Goal: Transaction & Acquisition: Purchase product/service

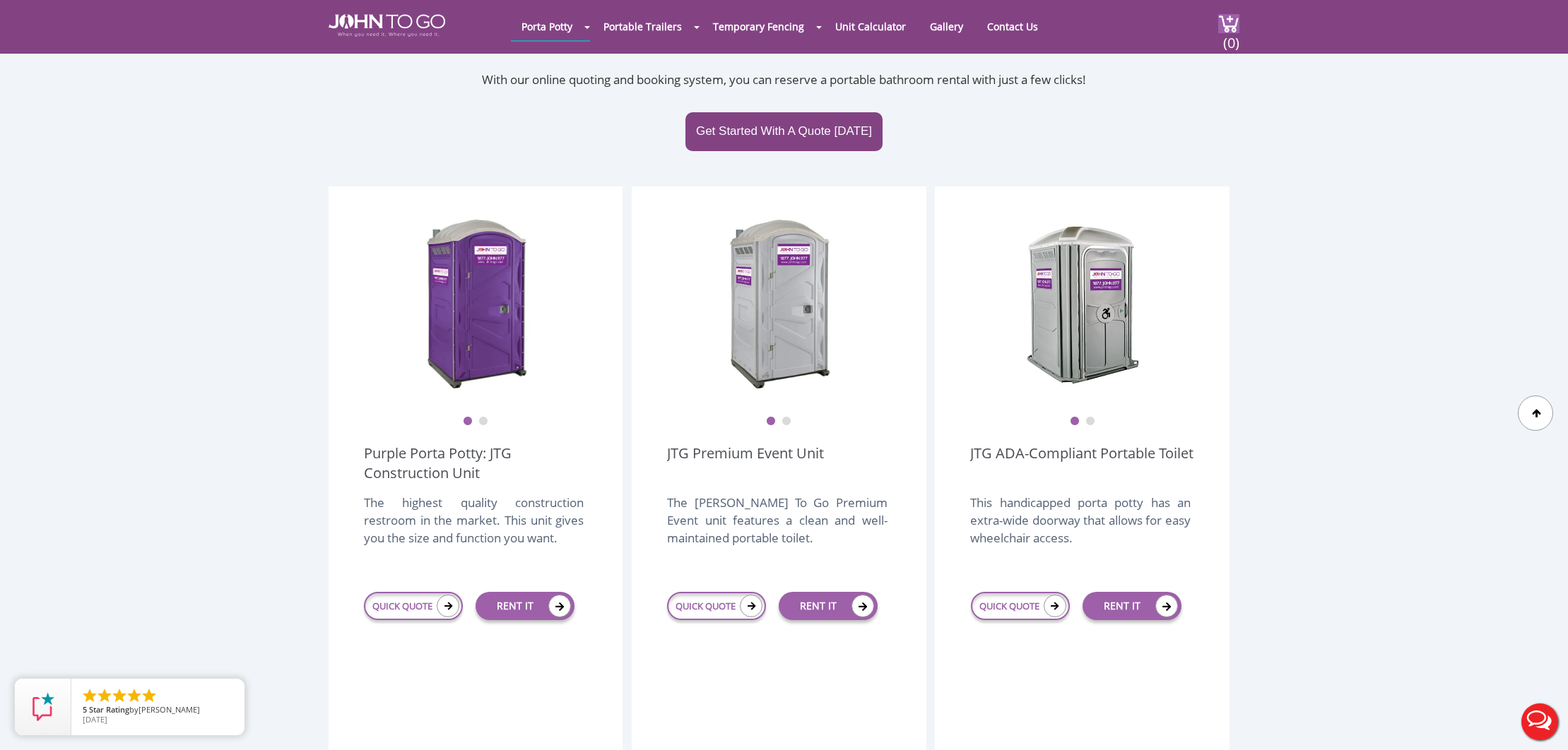
scroll to position [291, 0]
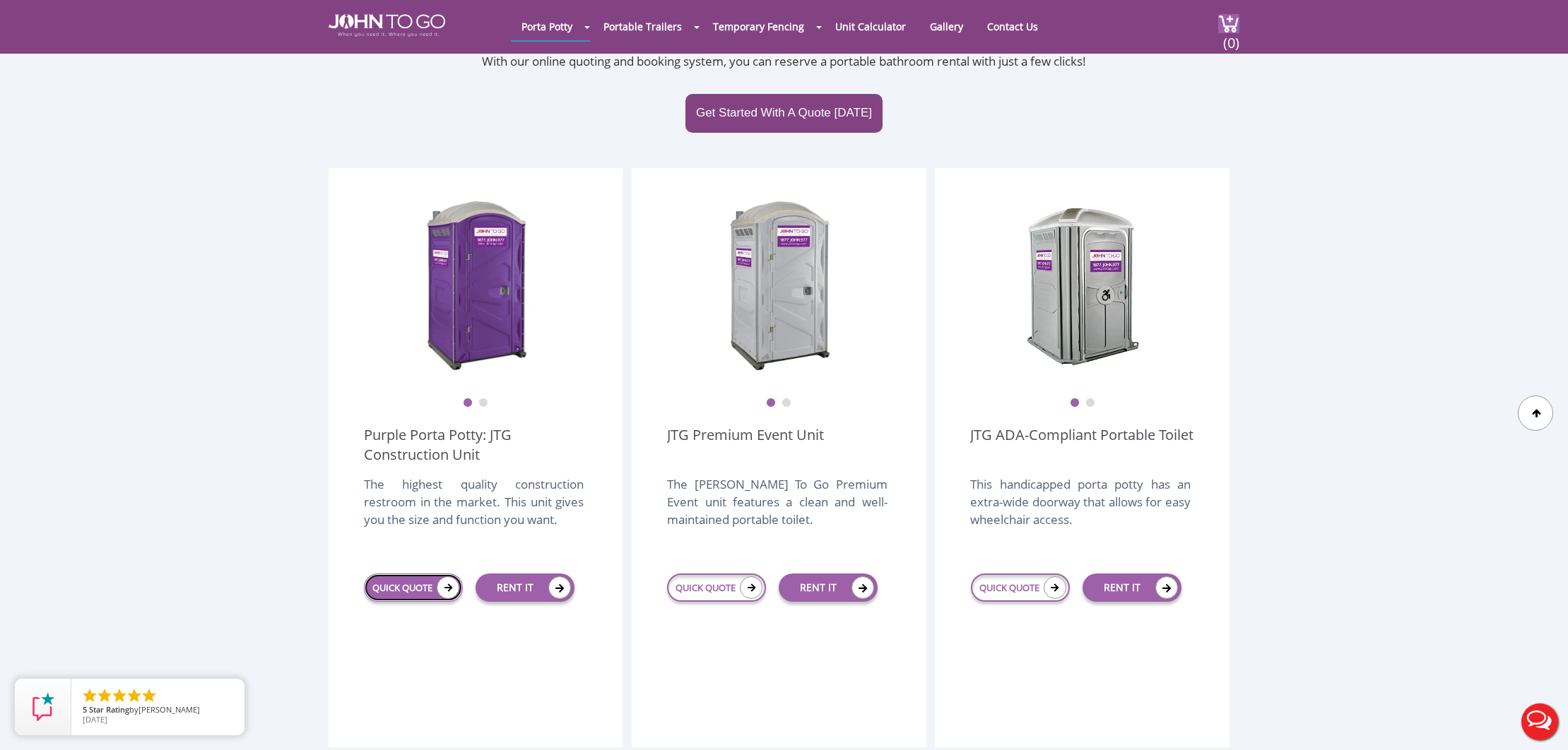
click at [440, 577] on icon at bounding box center [448, 588] width 22 height 22
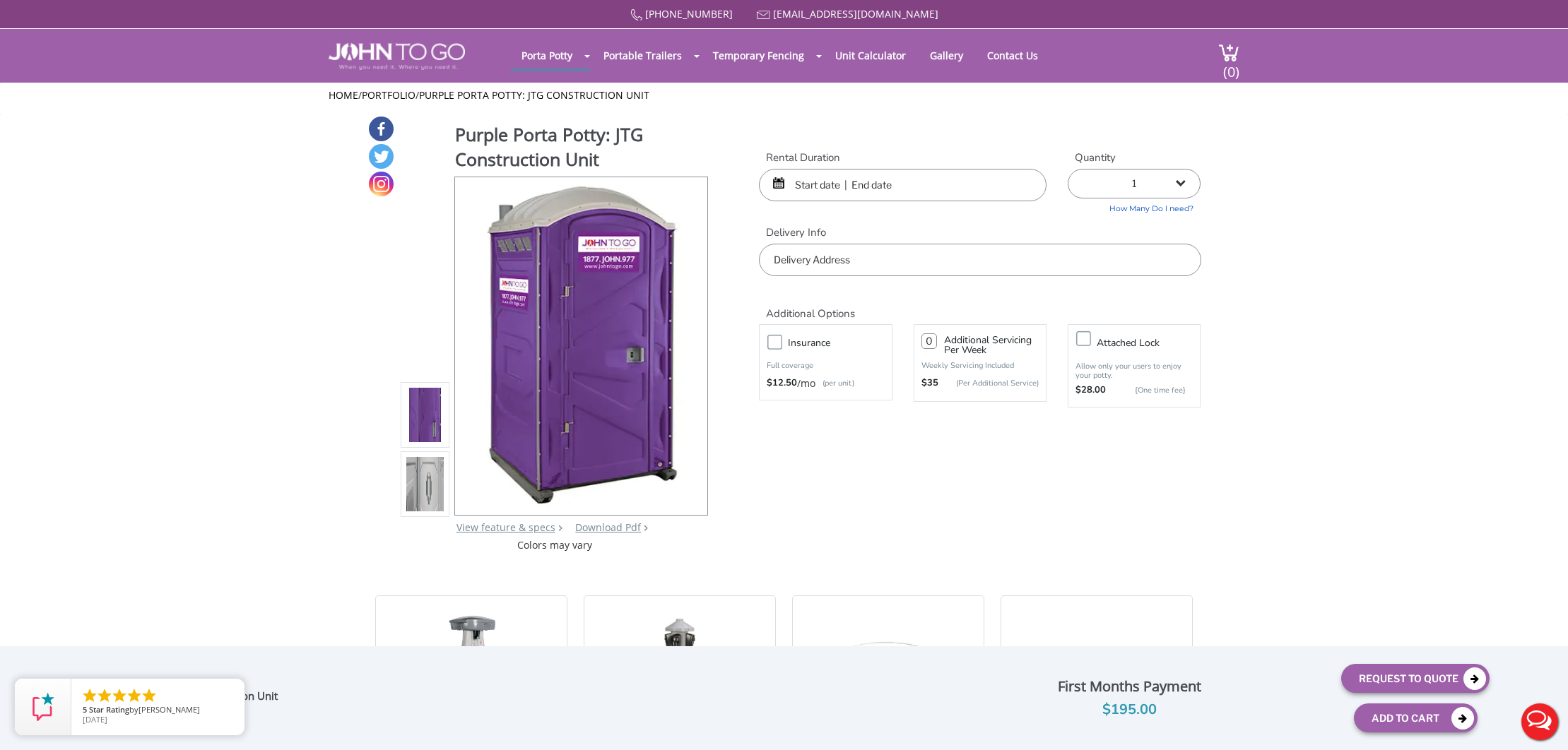
click at [819, 186] on input "text" at bounding box center [903, 185] width 288 height 32
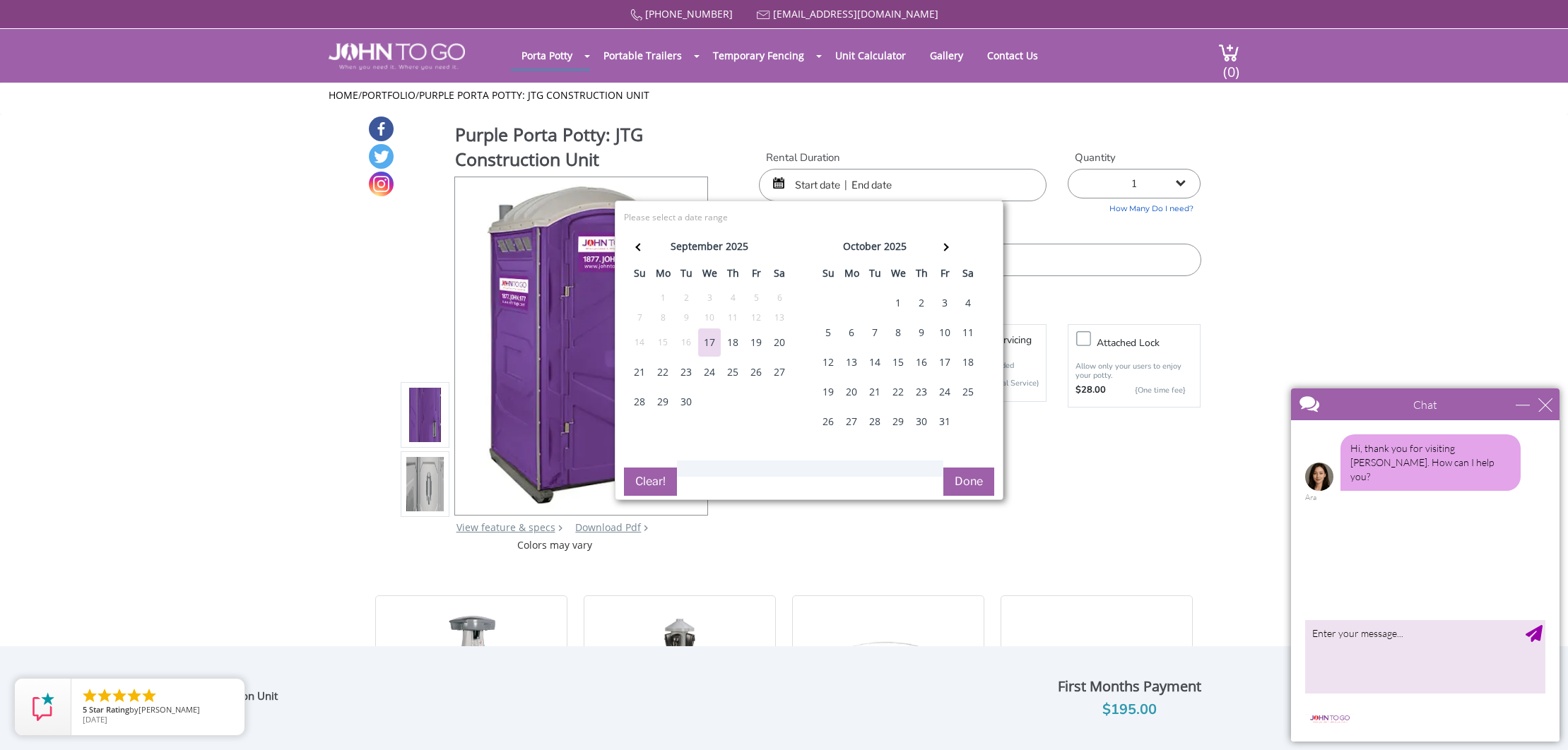
click at [756, 341] on div "19" at bounding box center [756, 342] width 22 height 28
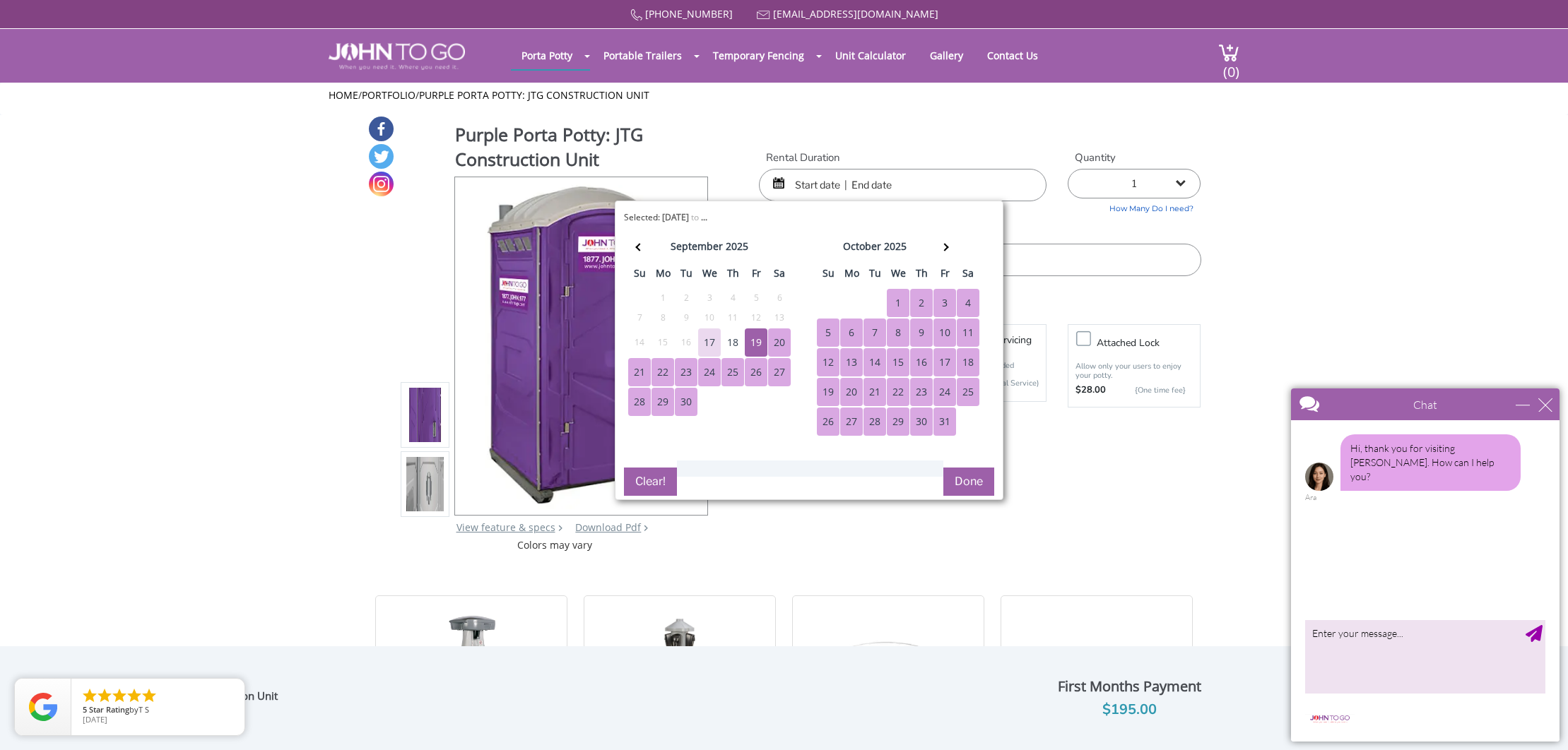
click at [945, 423] on div "31" at bounding box center [945, 422] width 22 height 28
type input "09/19/2025 to 10/31/2025"
click at [970, 479] on button "Done" at bounding box center [968, 481] width 51 height 28
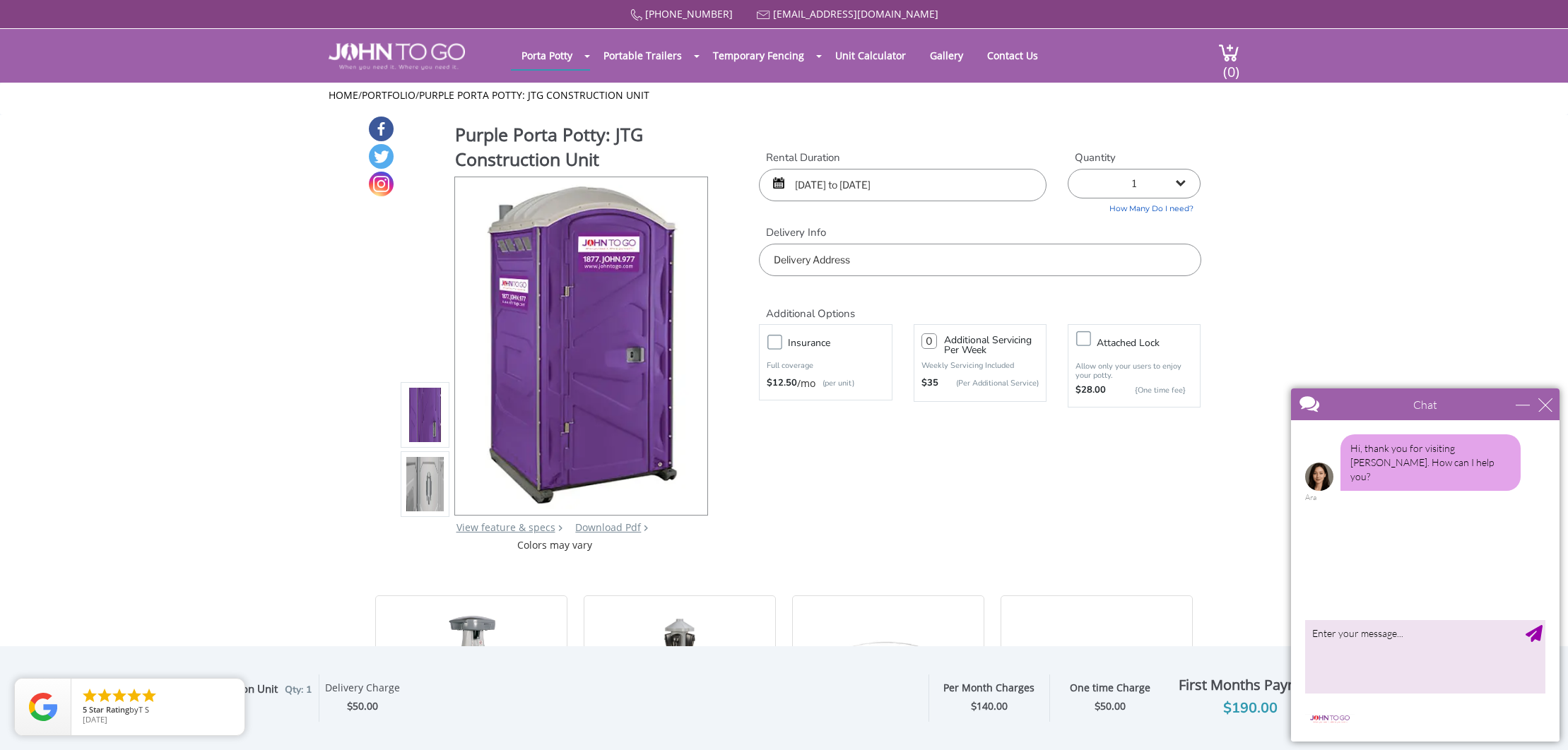
click at [869, 261] on input "text" at bounding box center [980, 260] width 442 height 32
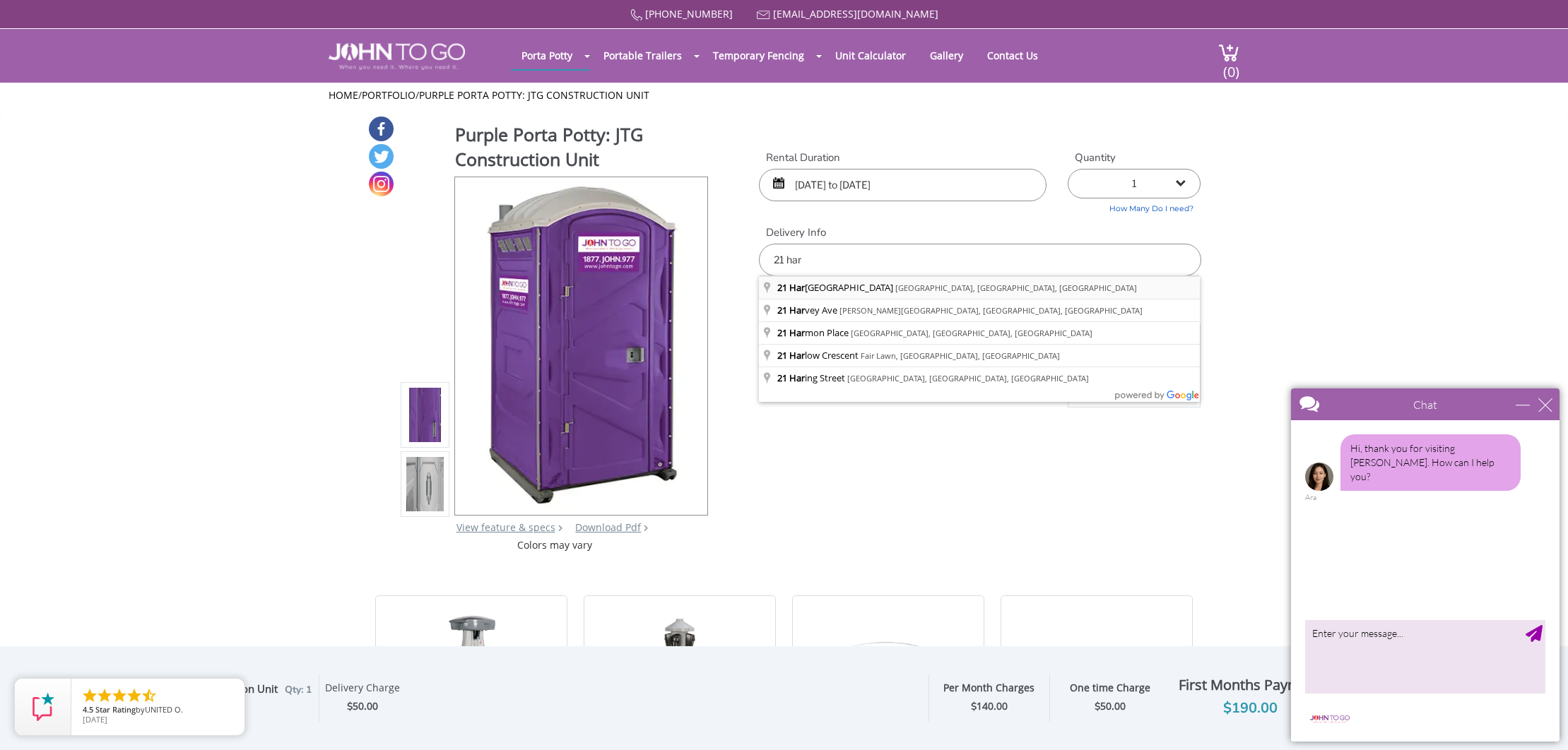
type input "21 Harristown Road, Glen Rock, NJ, USA"
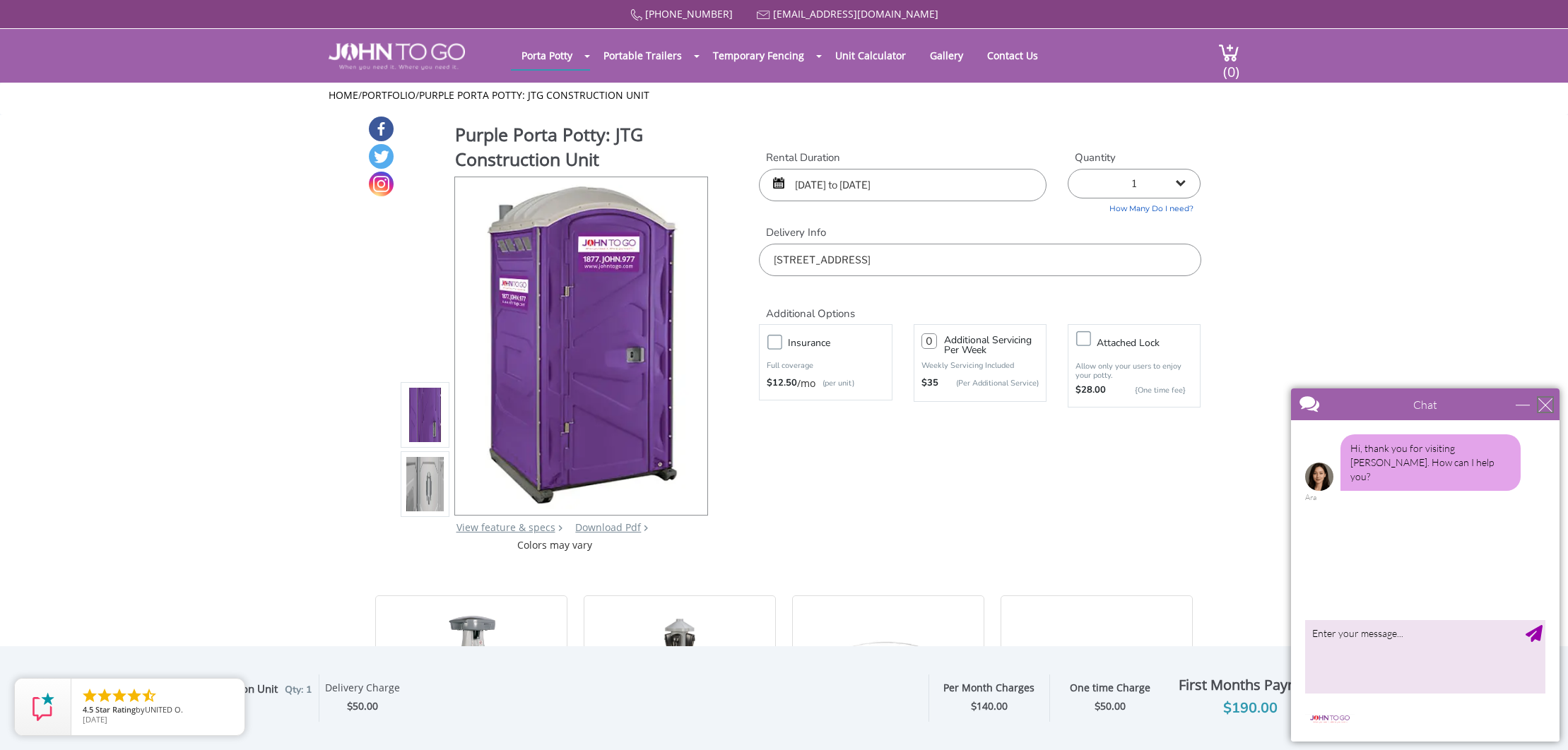
click at [1547, 402] on div "close" at bounding box center [1546, 405] width 14 height 14
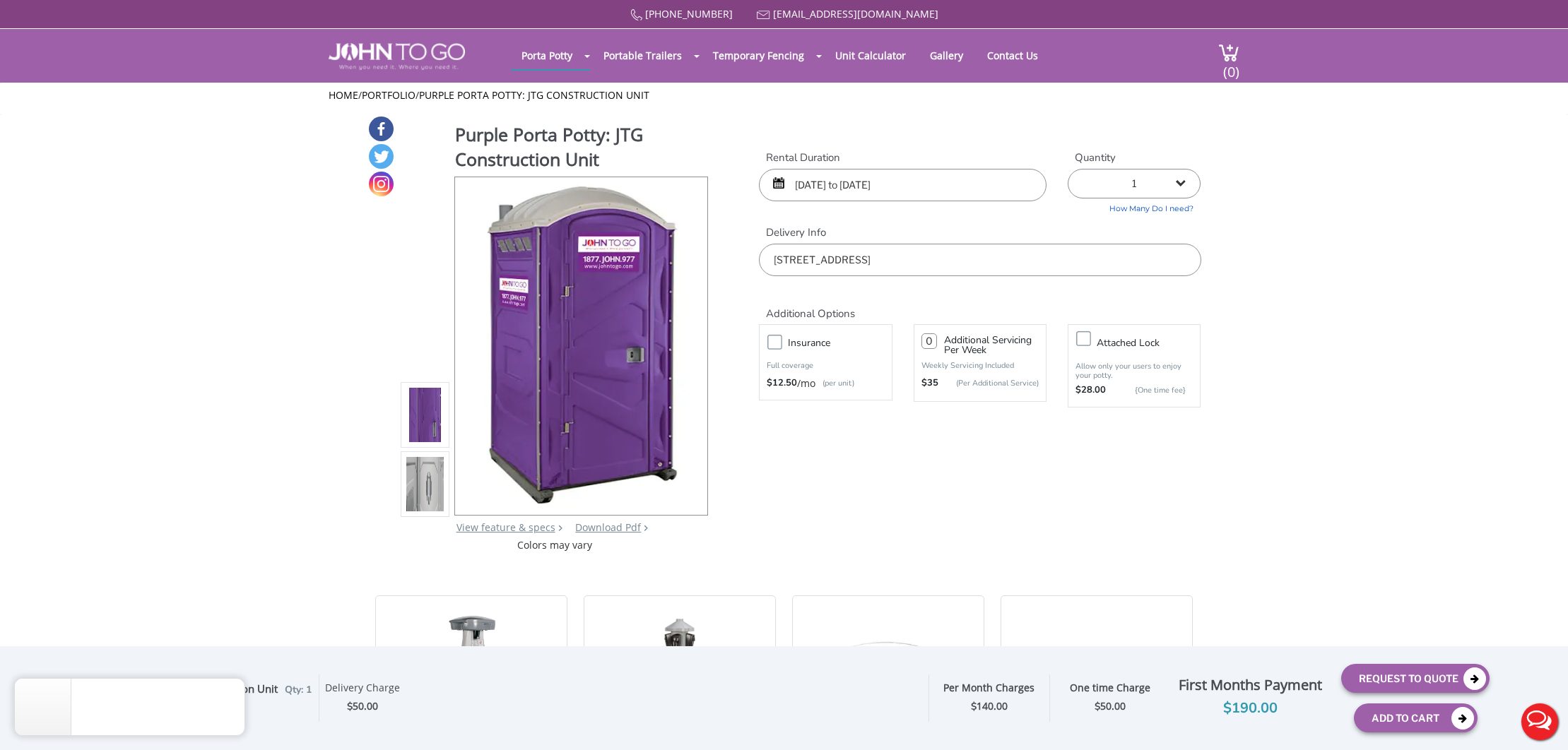
click at [931, 342] on input "number" at bounding box center [929, 340] width 15 height 15
type input "1"
click at [943, 420] on div "Additional Options Insurance Full coverage $12.50 /mo (per unit) 1 Additional S…" at bounding box center [980, 349] width 463 height 145
click at [230, 693] on icon "close" at bounding box center [231, 693] width 14 height 14
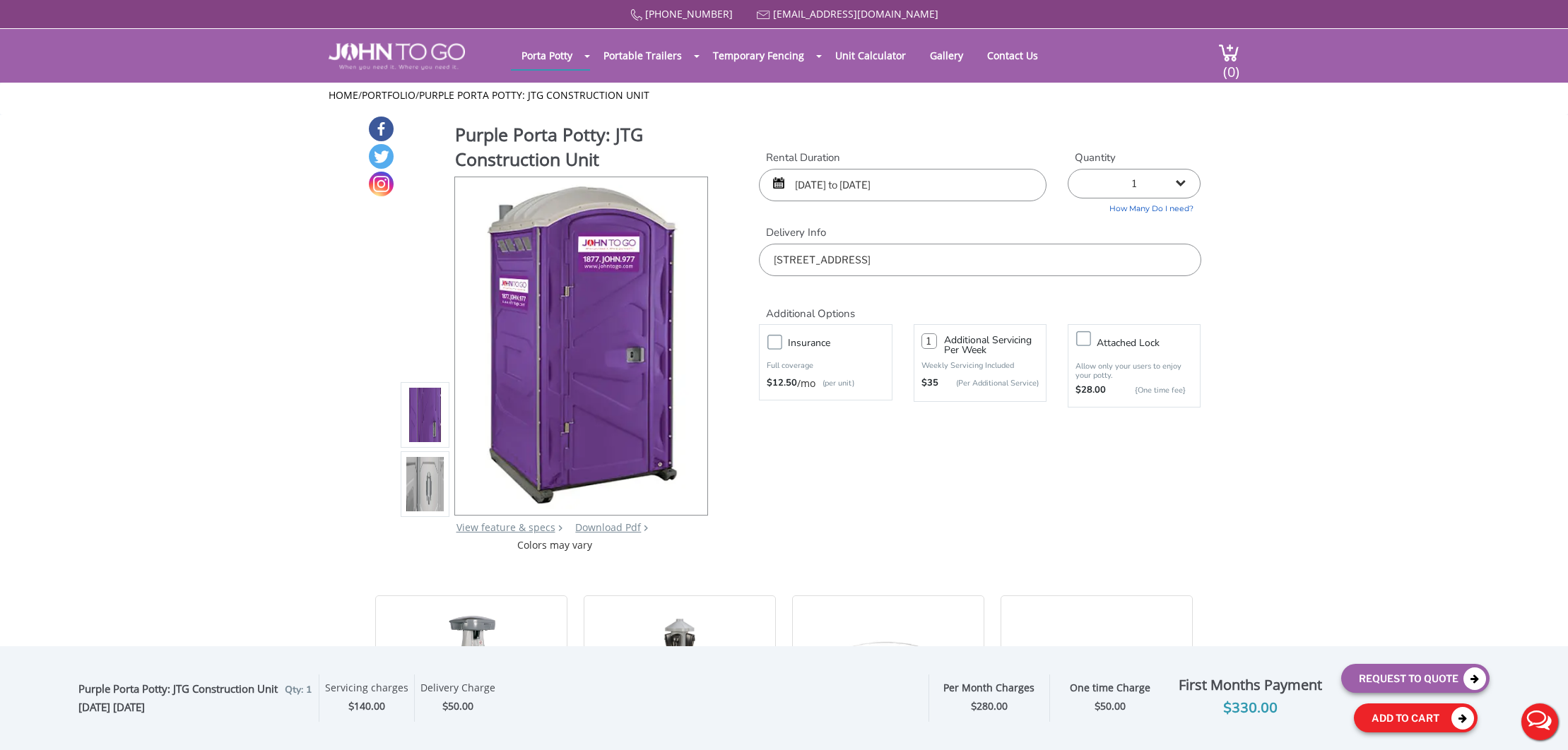
click at [1393, 717] on button "Add To Cart" at bounding box center [1416, 718] width 124 height 29
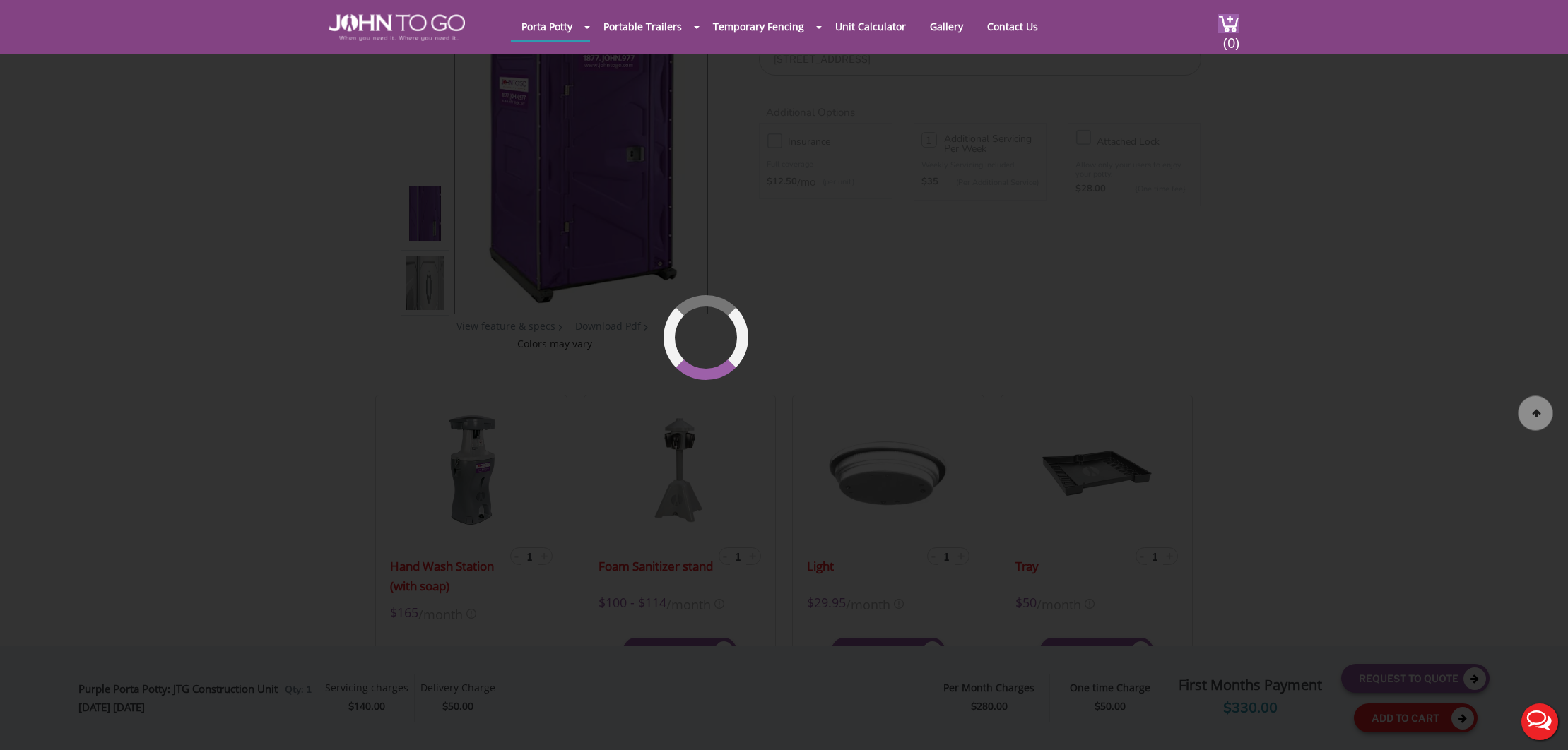
scroll to position [150, 0]
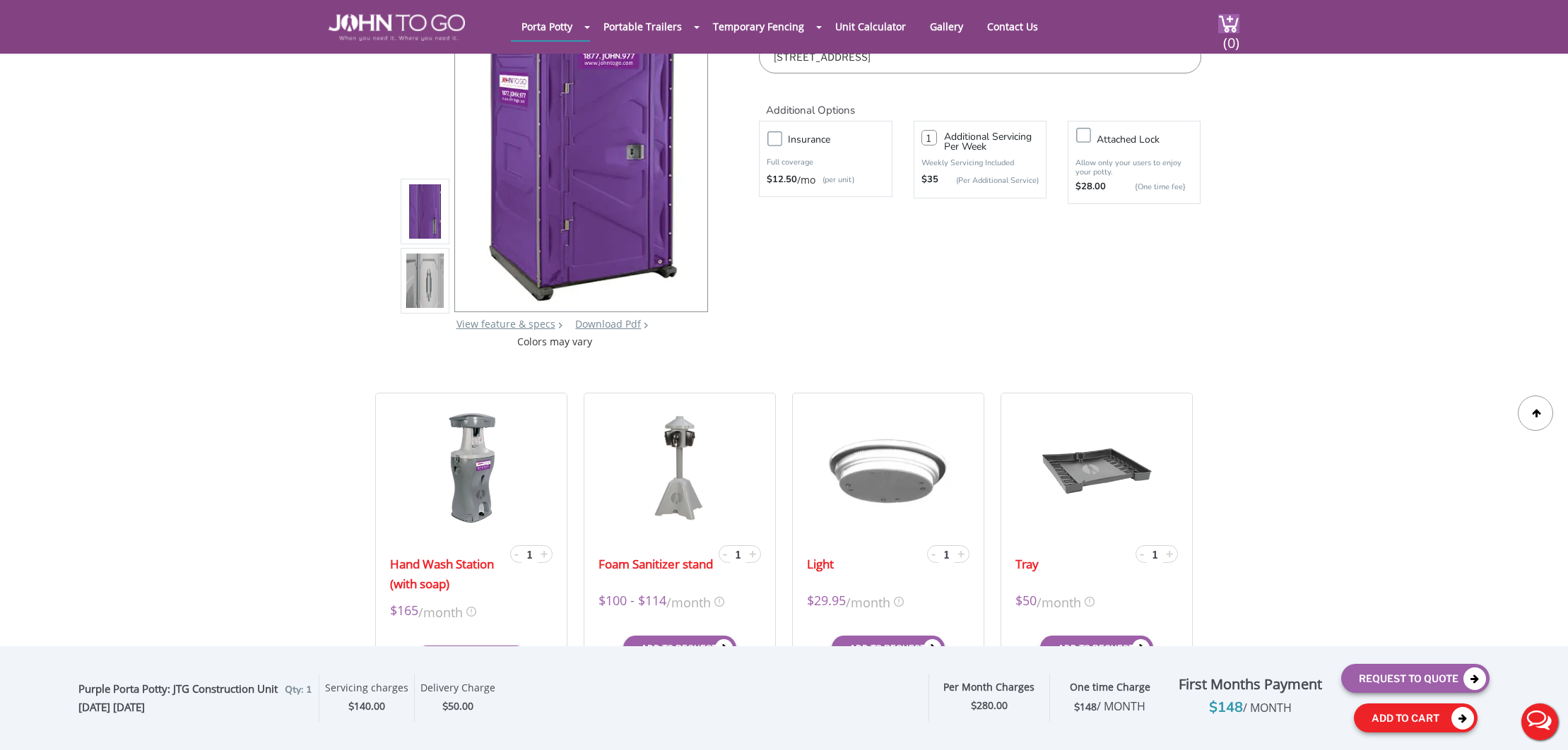
click at [1463, 717] on icon at bounding box center [1463, 719] width 22 height 22
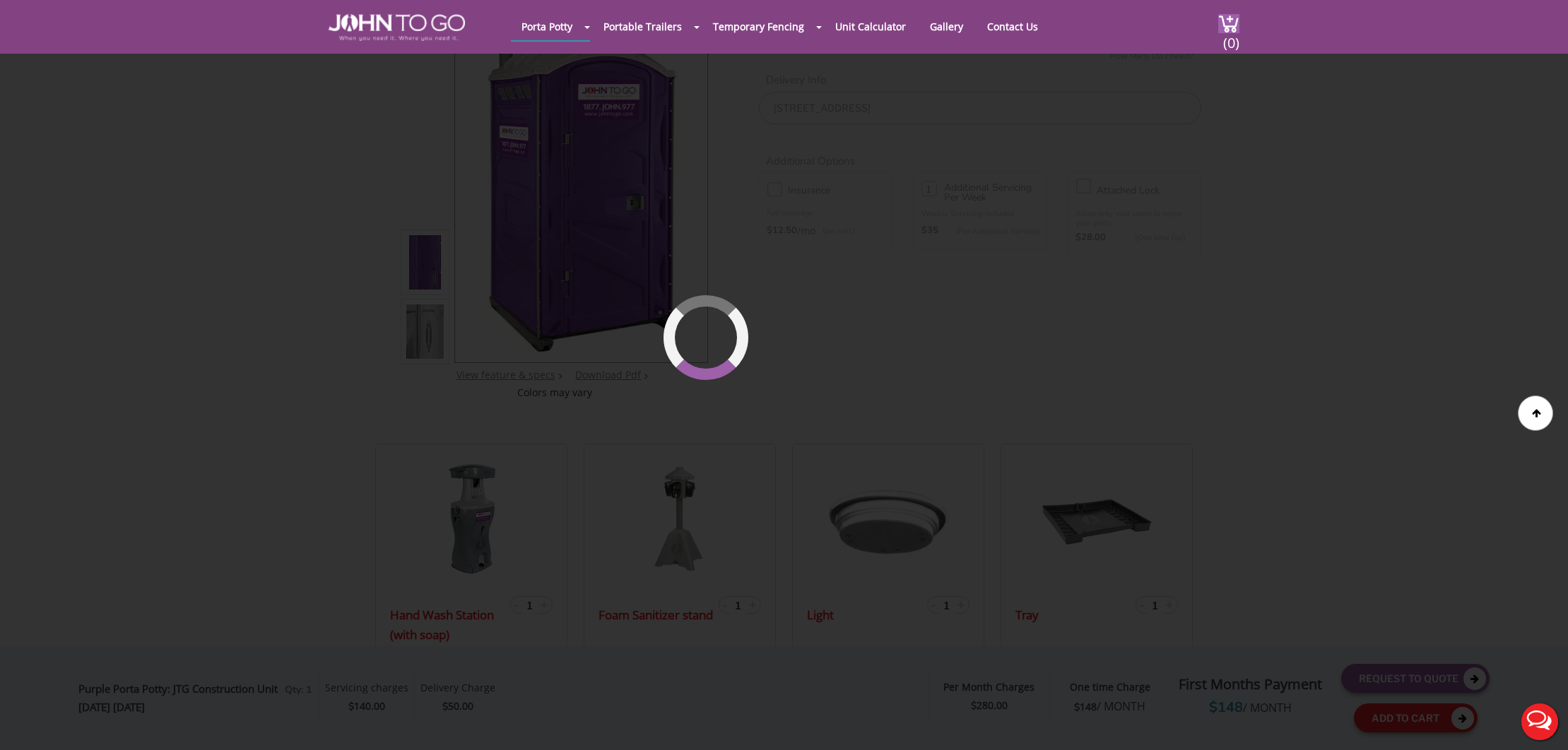
scroll to position [97, 0]
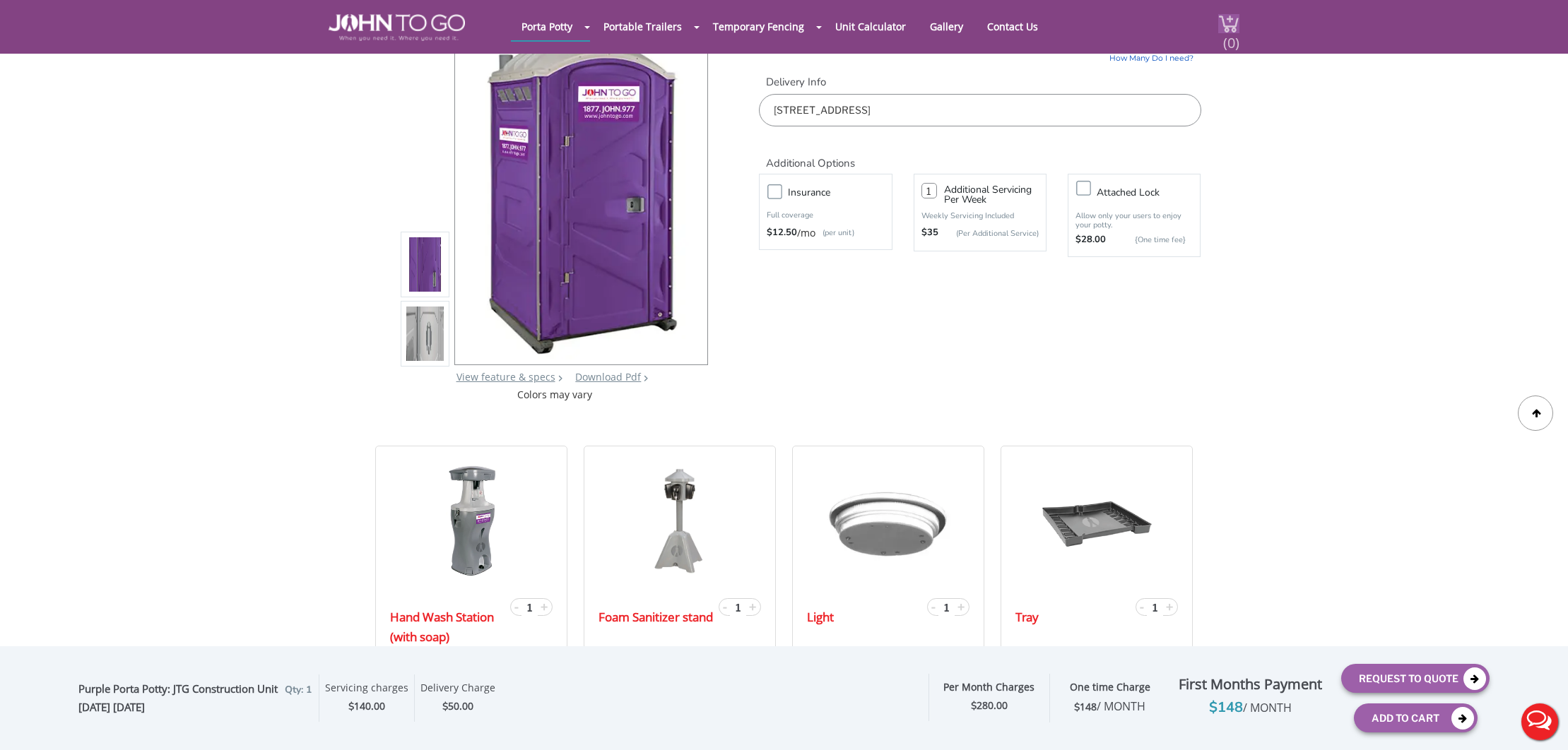
click at [1227, 31] on span "(0)" at bounding box center [1231, 37] width 17 height 31
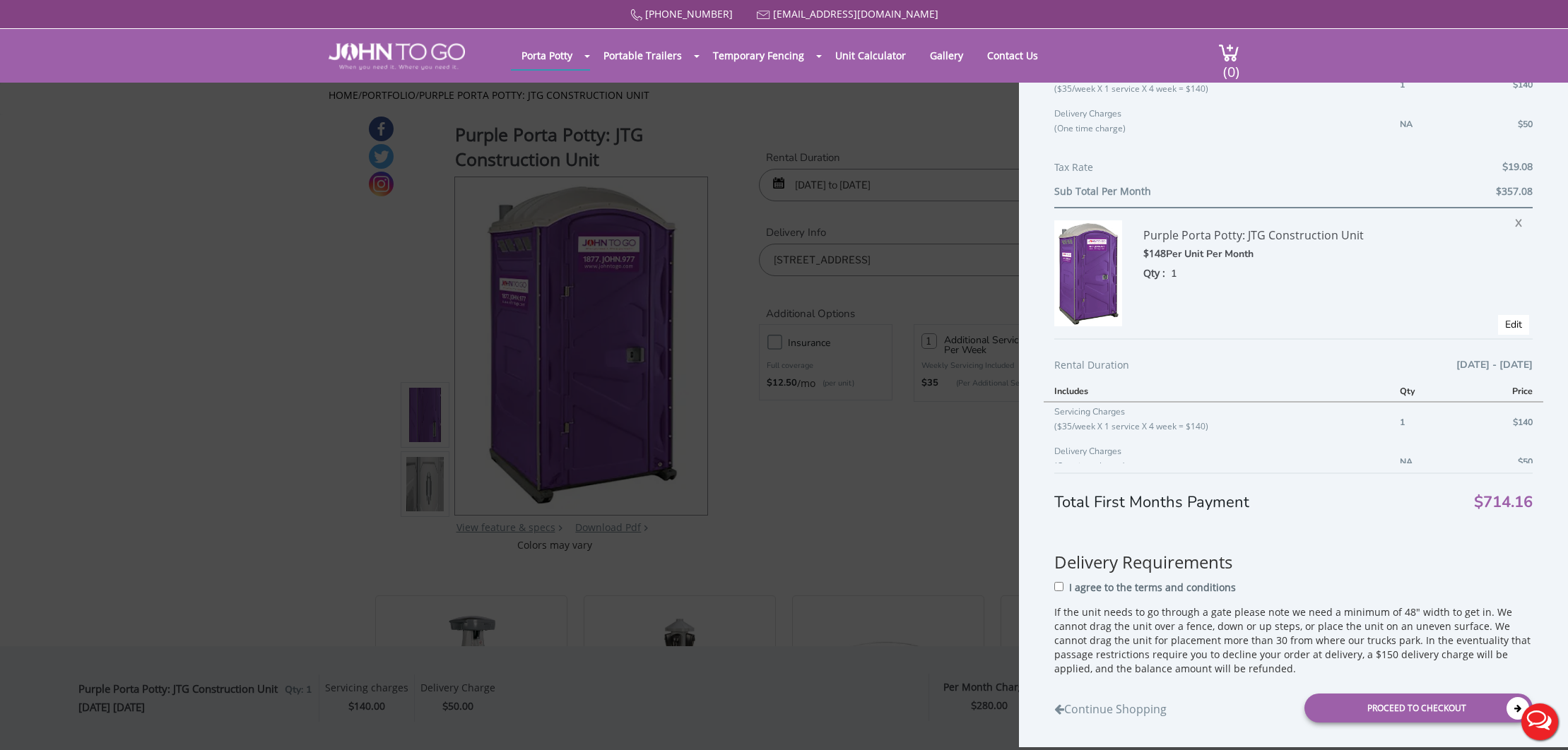
scroll to position [338, 0]
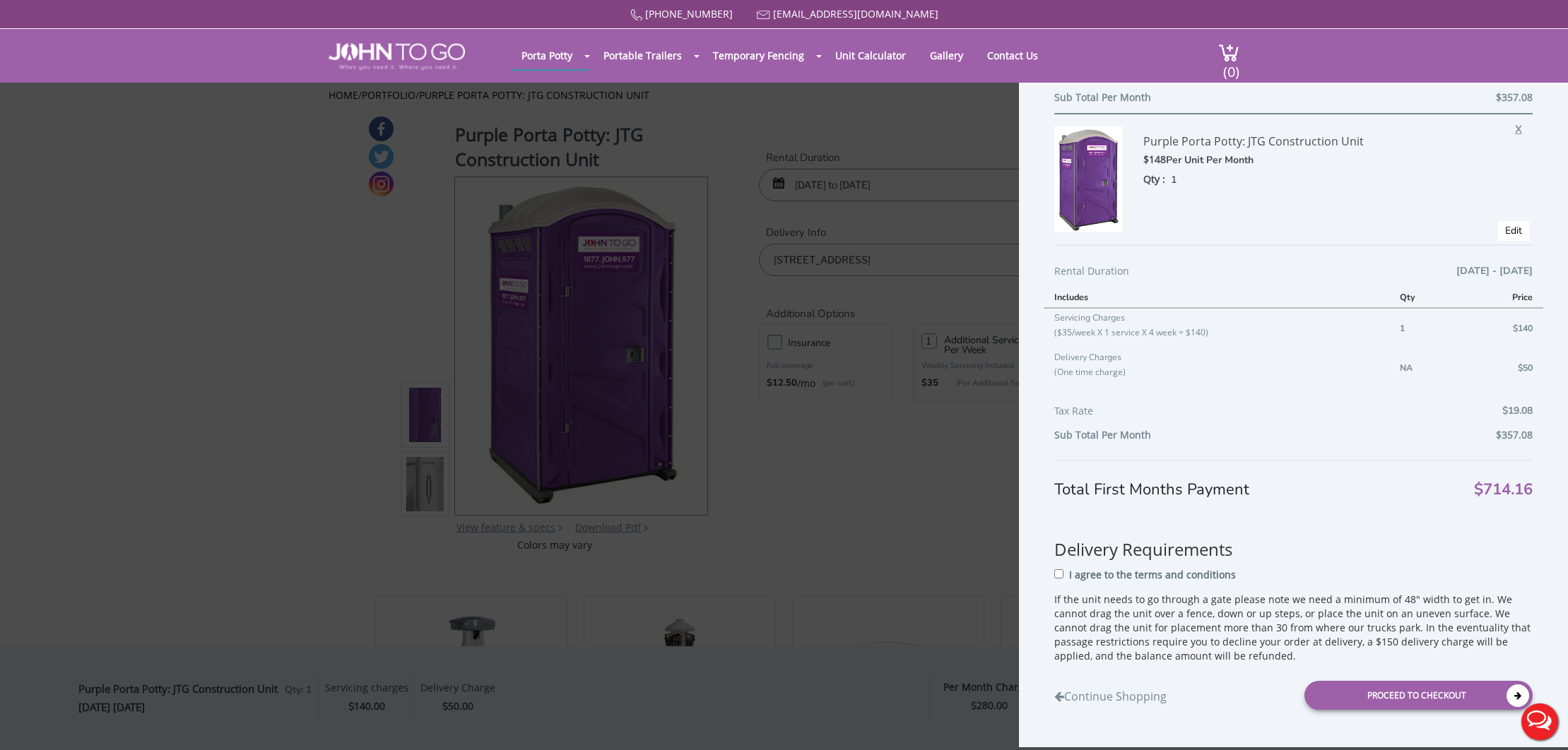
click at [1517, 131] on span "X" at bounding box center [1522, 127] width 14 height 18
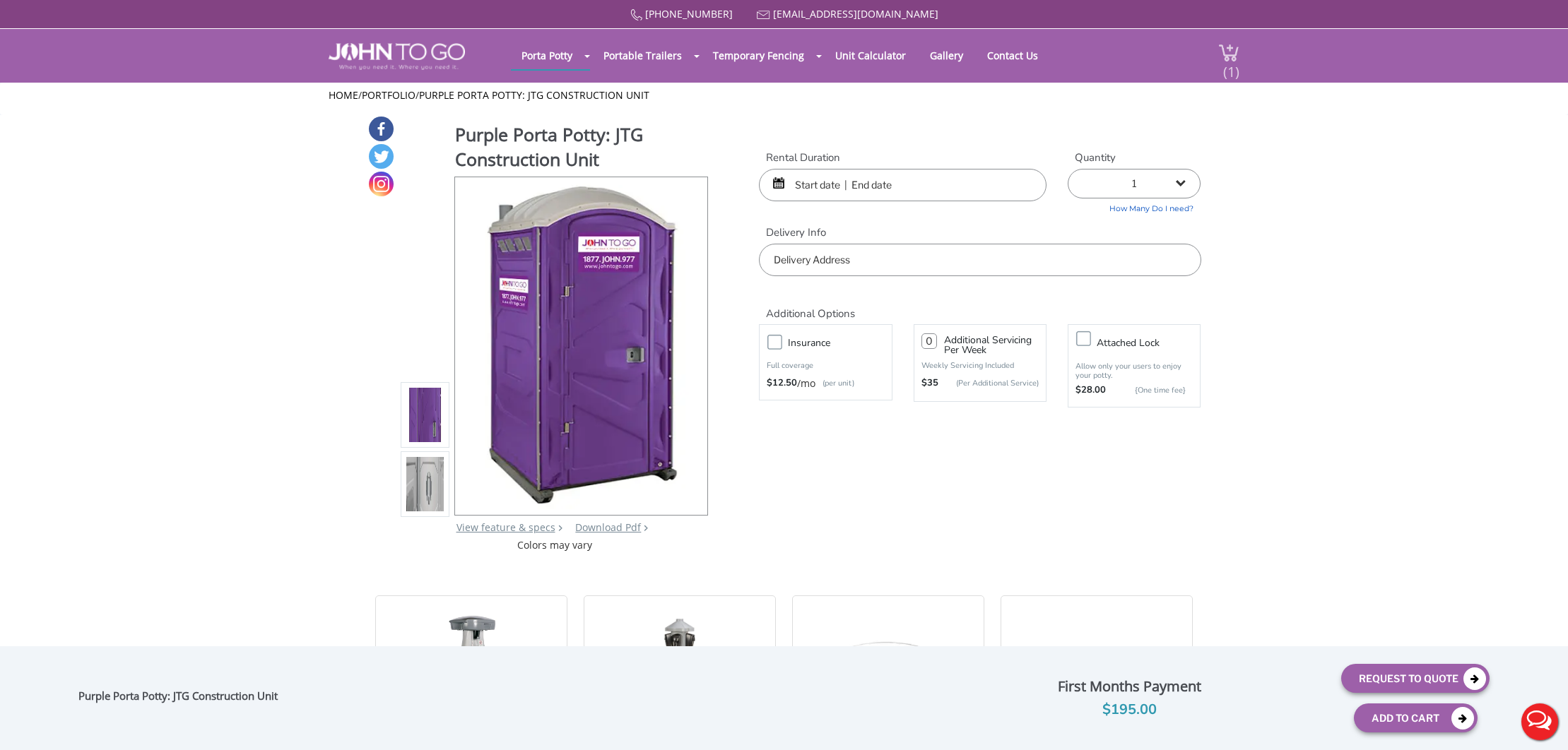
click at [1232, 77] on span "(1)" at bounding box center [1231, 66] width 17 height 31
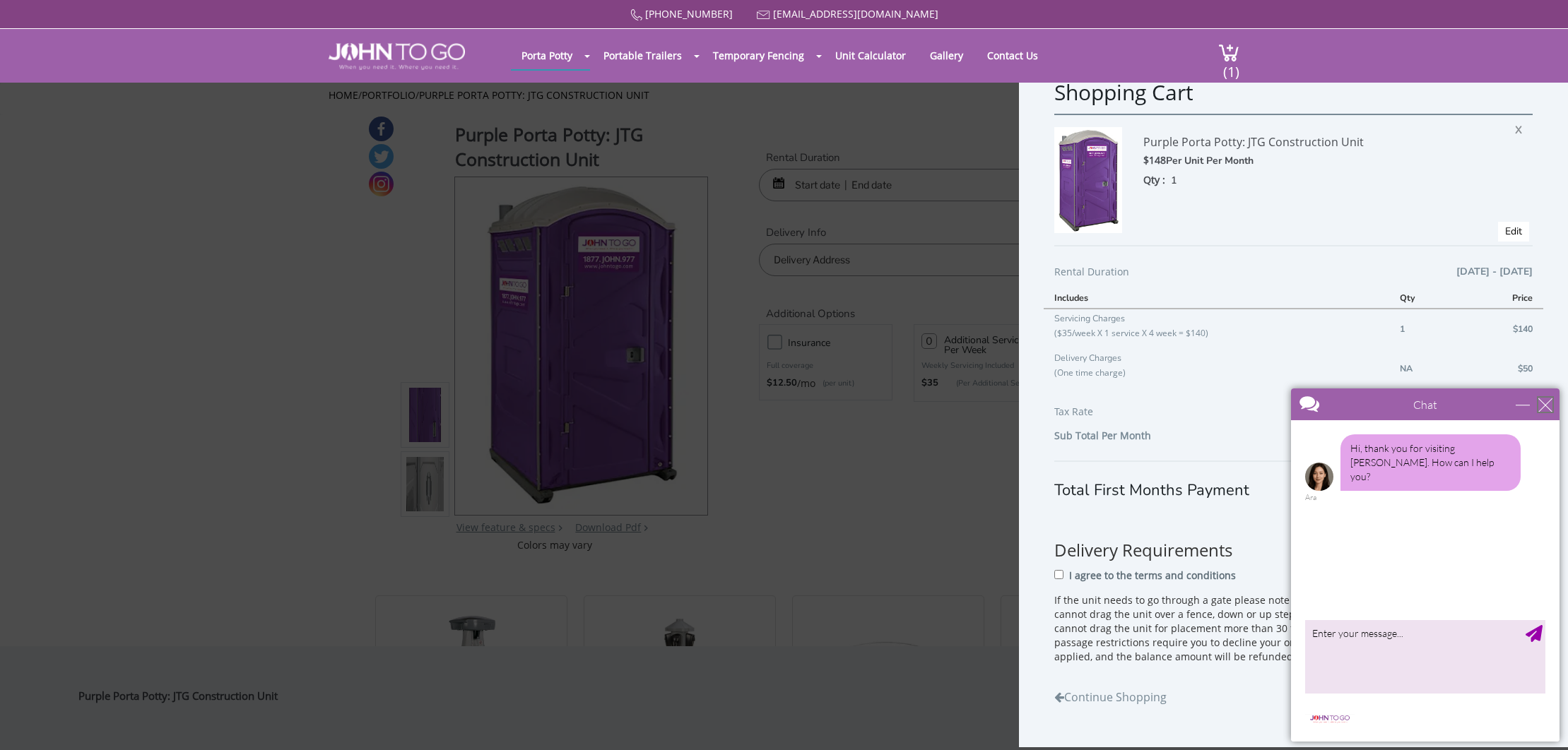
click at [1548, 400] on div "close" at bounding box center [1546, 405] width 14 height 14
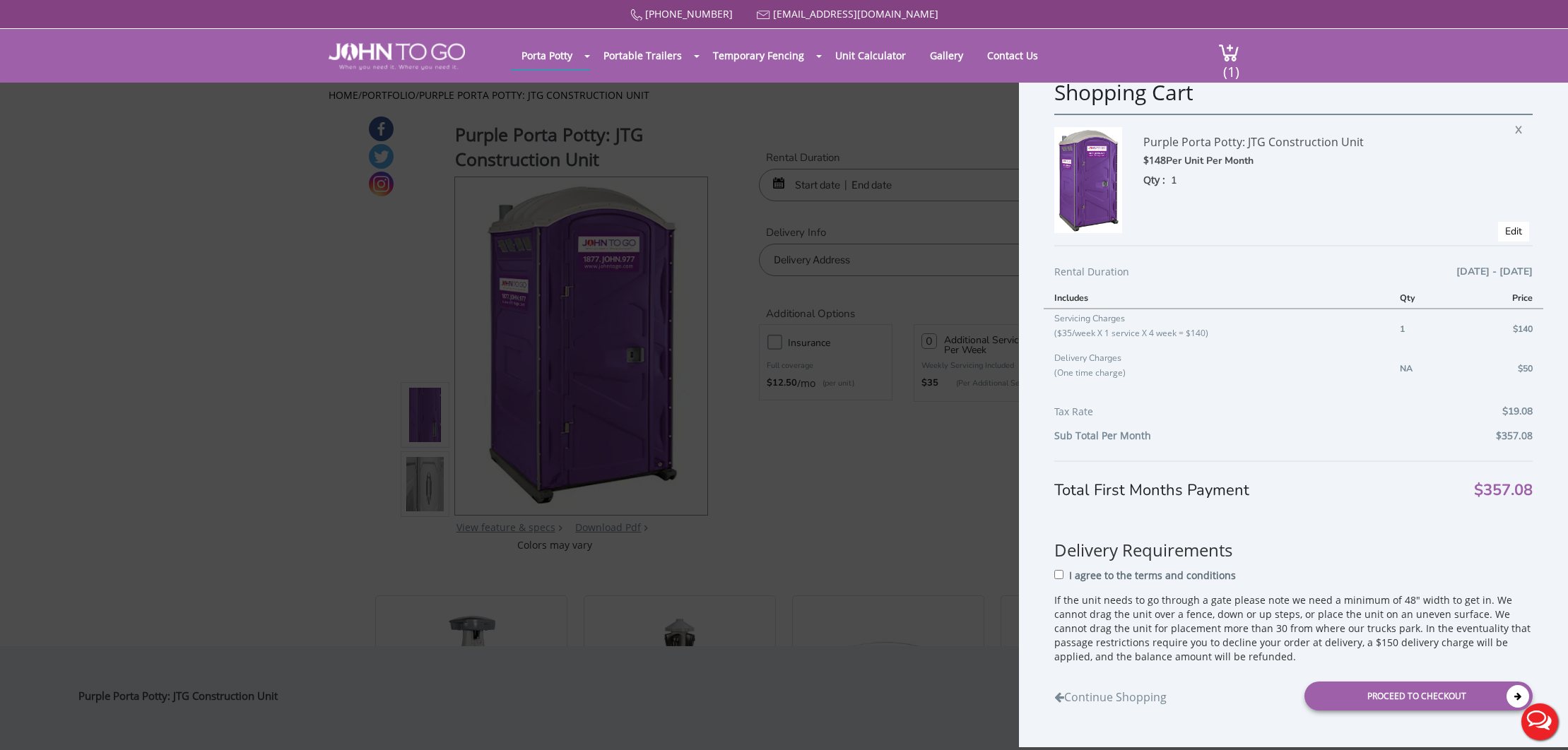
click at [847, 444] on div "Shopping Cart Purple Porta Potty: JTG Construction Unit $148 Per Unit Per Month…" at bounding box center [784, 375] width 1568 height 750
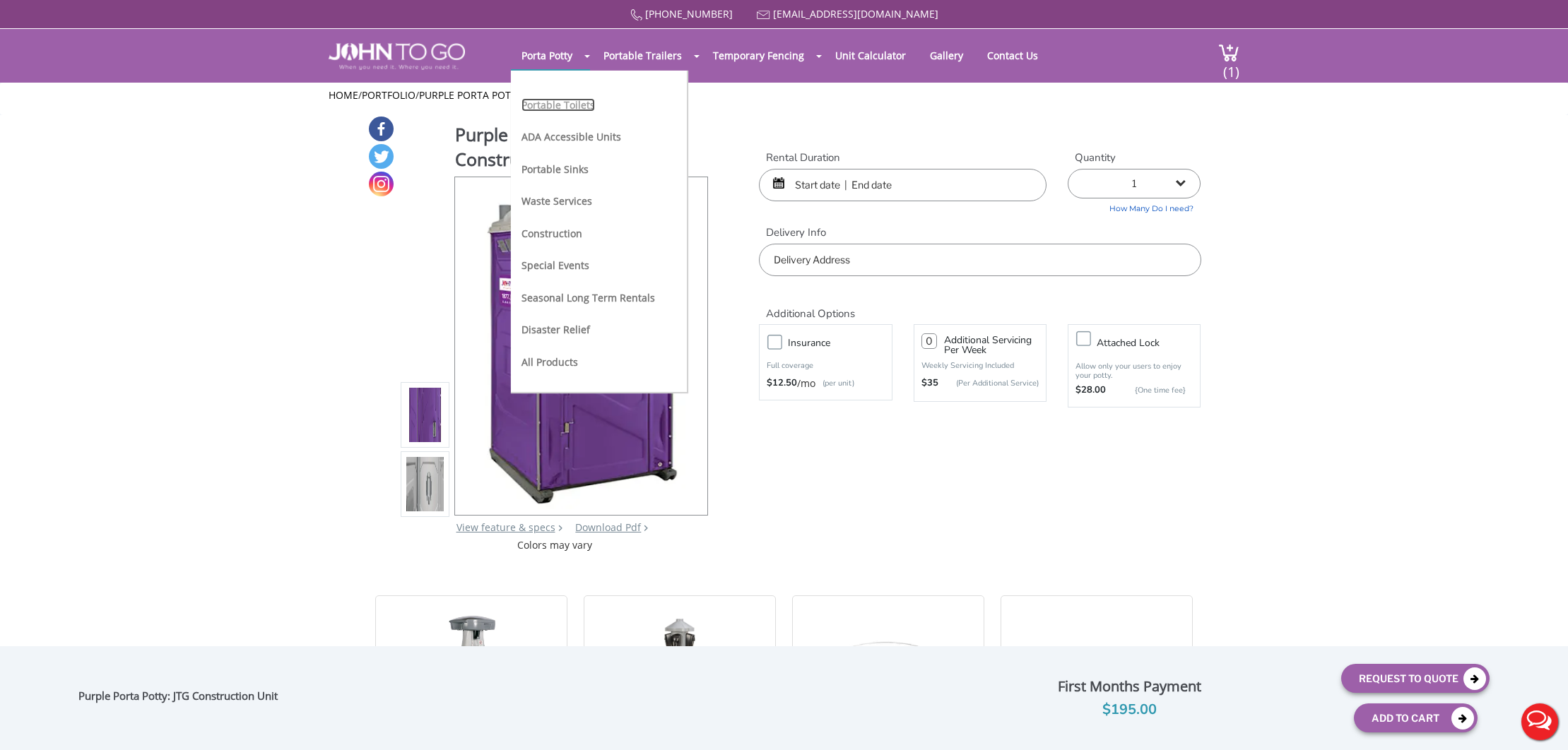
click at [573, 107] on link "Portable Toilets" at bounding box center [557, 104] width 73 height 14
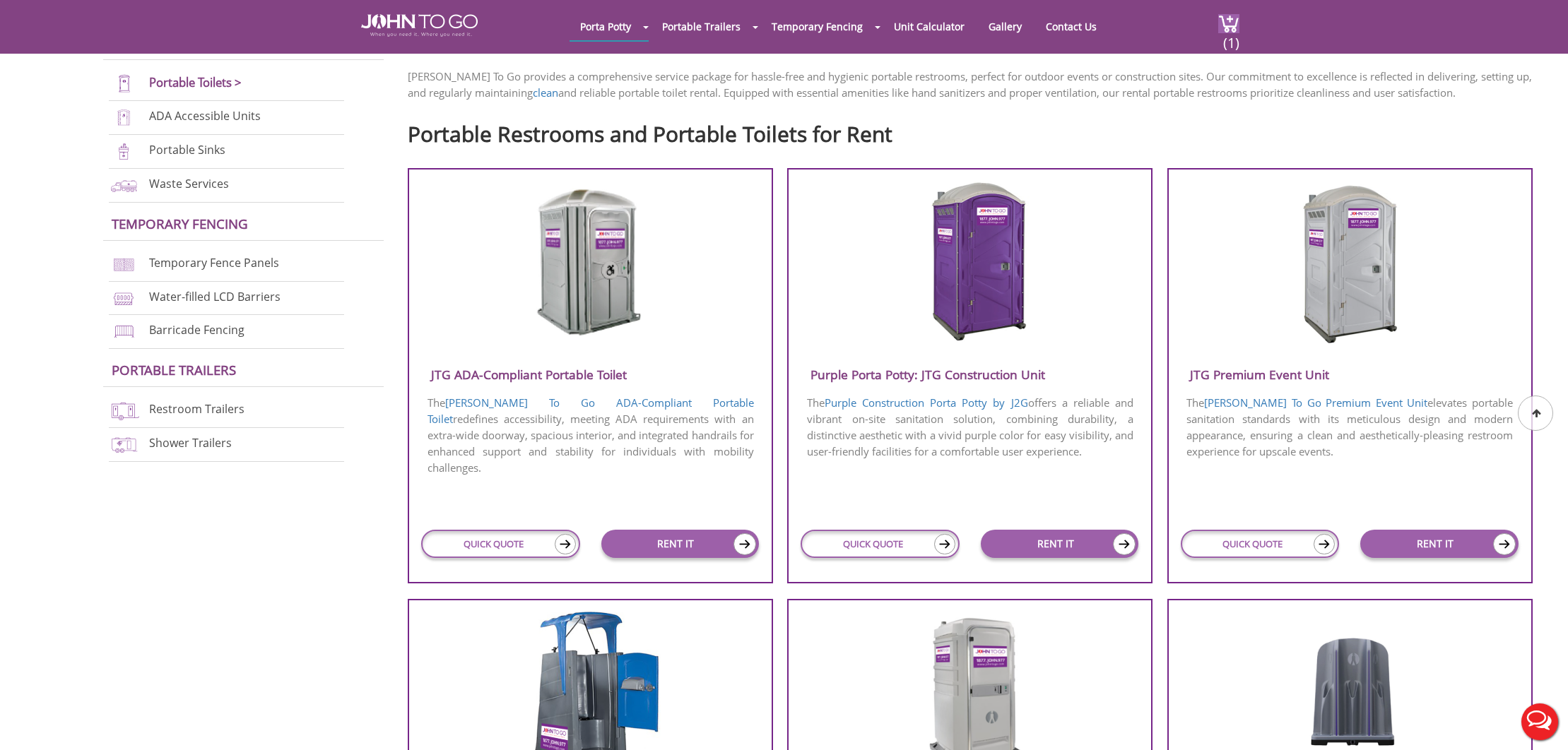
scroll to position [475, 0]
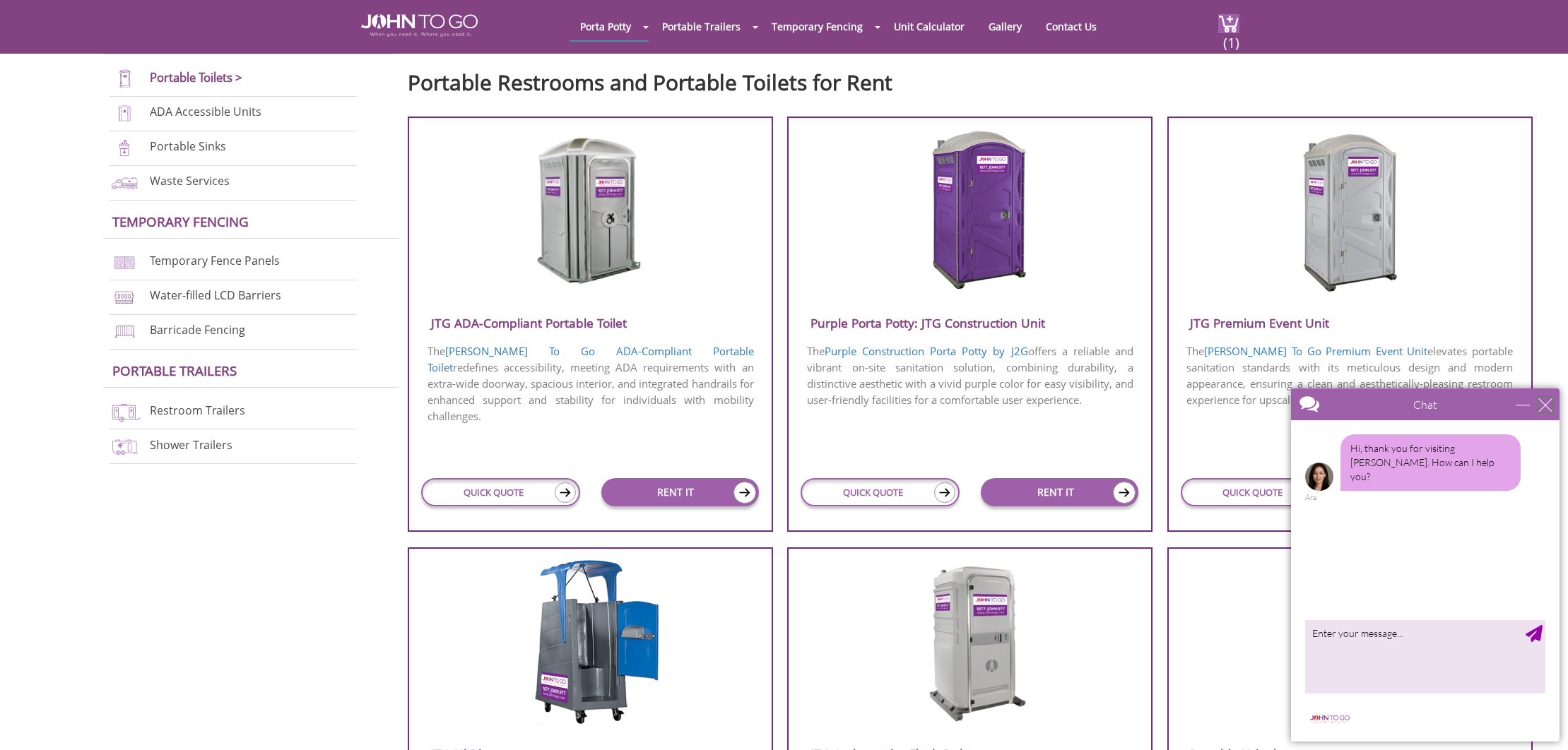
click at [1544, 408] on div "close" at bounding box center [1546, 405] width 14 height 14
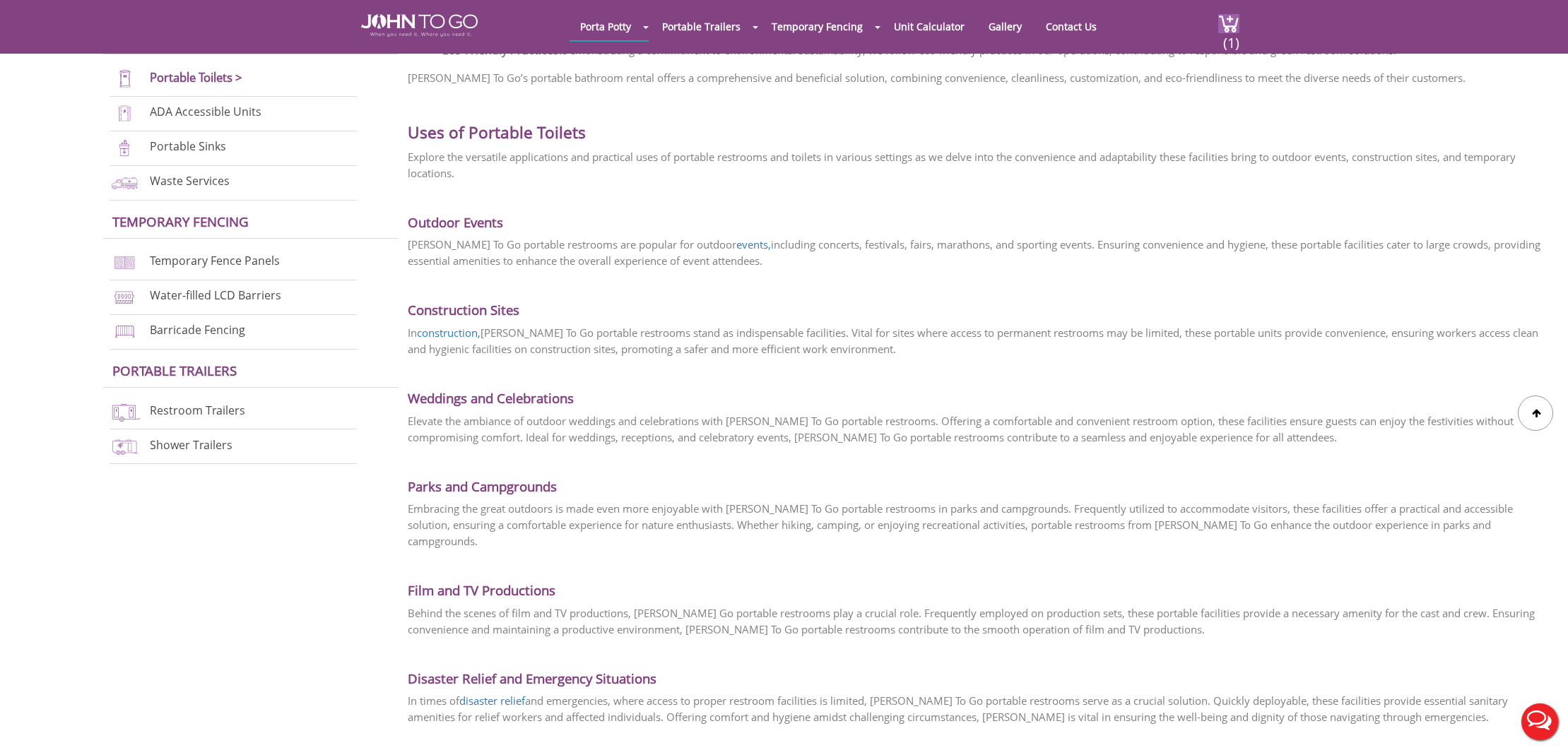
scroll to position [2240, 0]
click at [452, 334] on link "construction," at bounding box center [448, 331] width 63 height 14
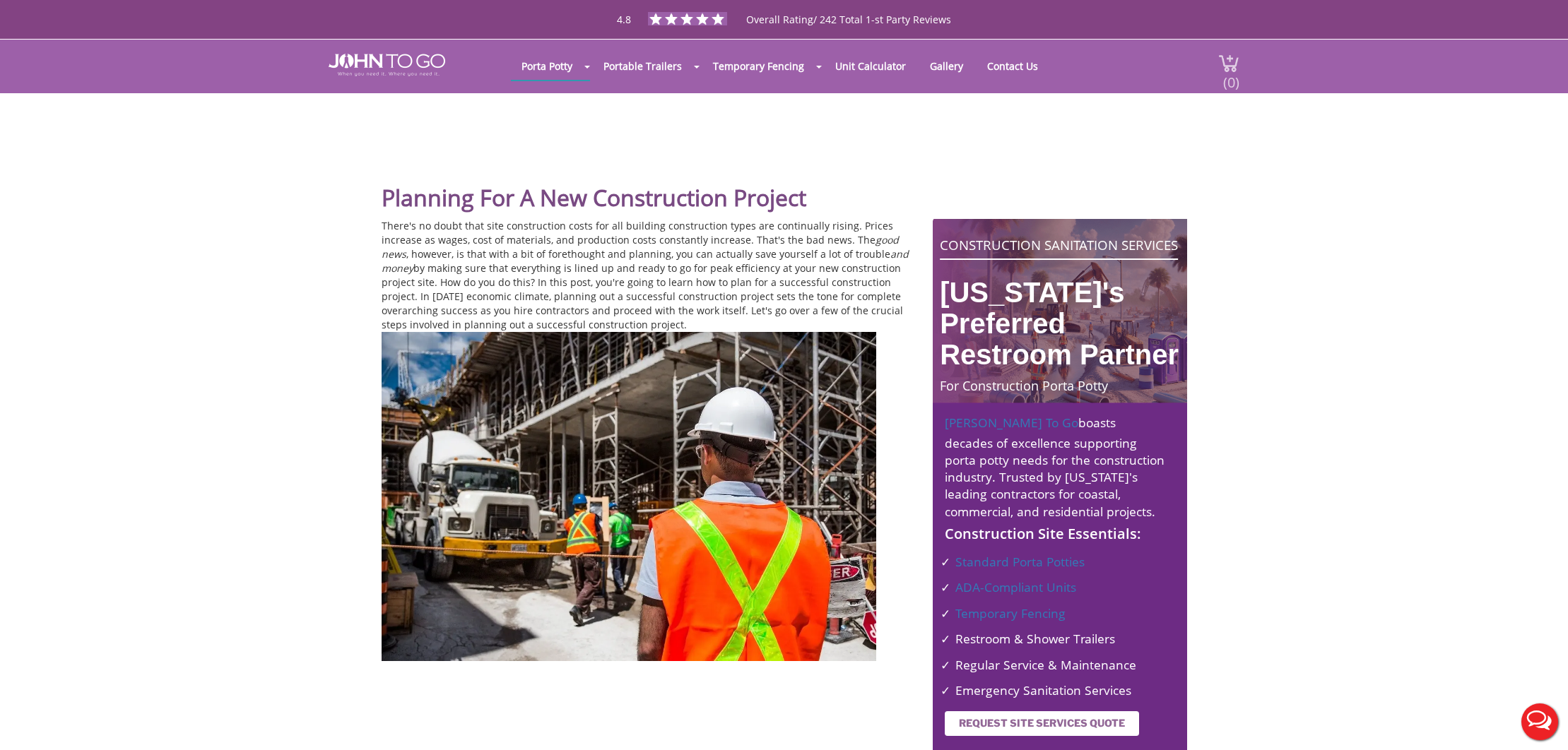
click at [1233, 87] on span "(0)" at bounding box center [1231, 77] width 17 height 31
click at [1231, 84] on span "(0)" at bounding box center [1231, 77] width 17 height 31
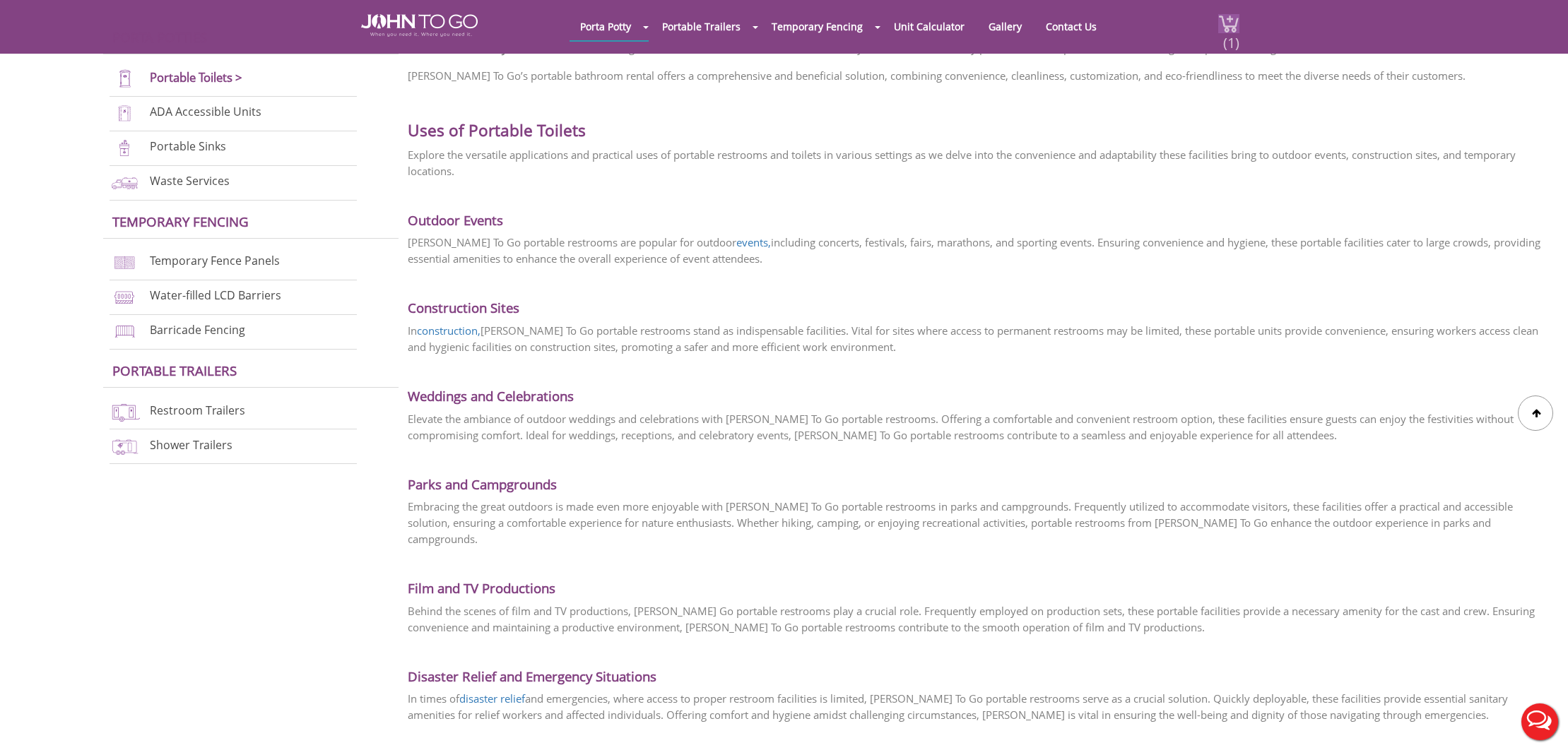
click at [1231, 47] on span "(1)" at bounding box center [1231, 37] width 17 height 31
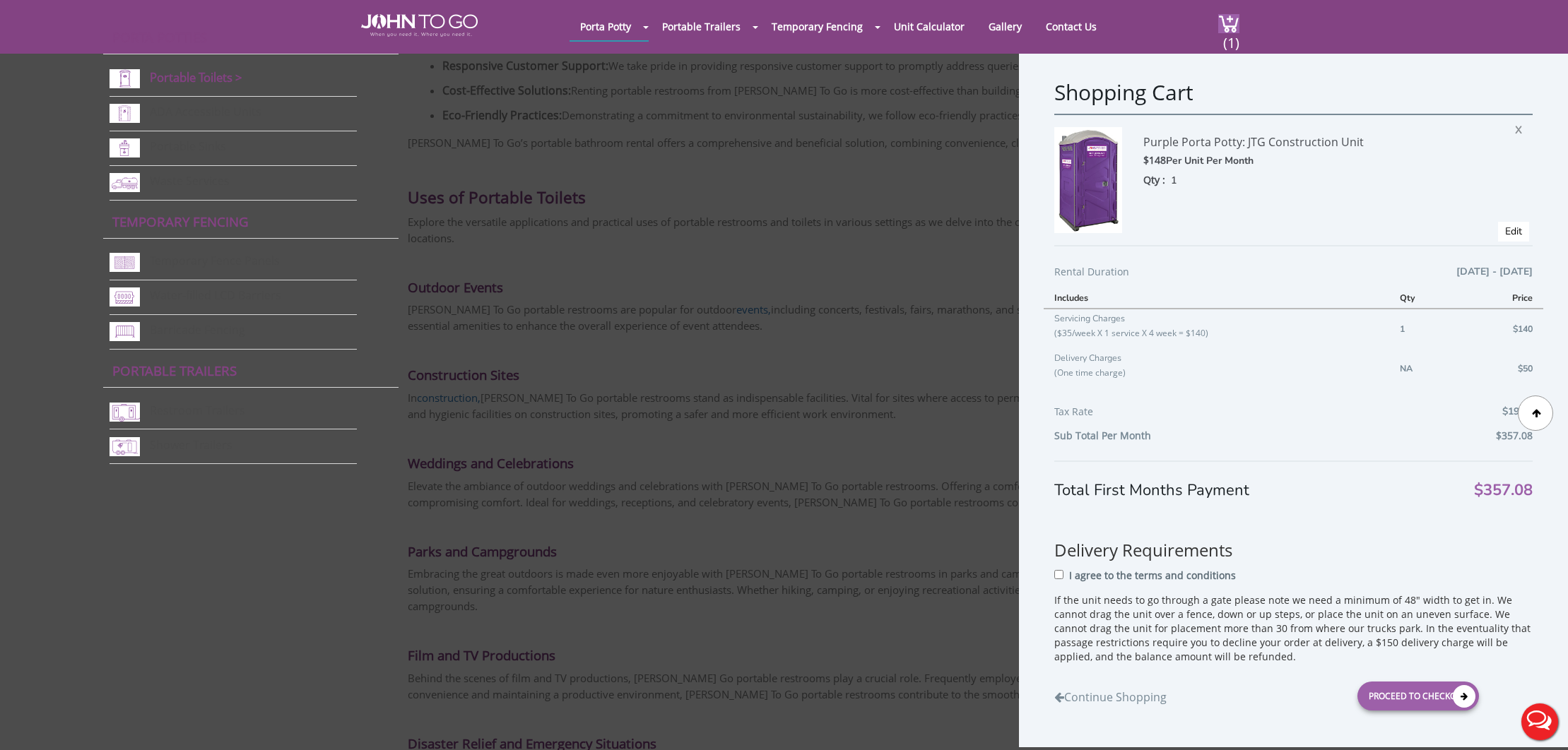
scroll to position [2171, 0]
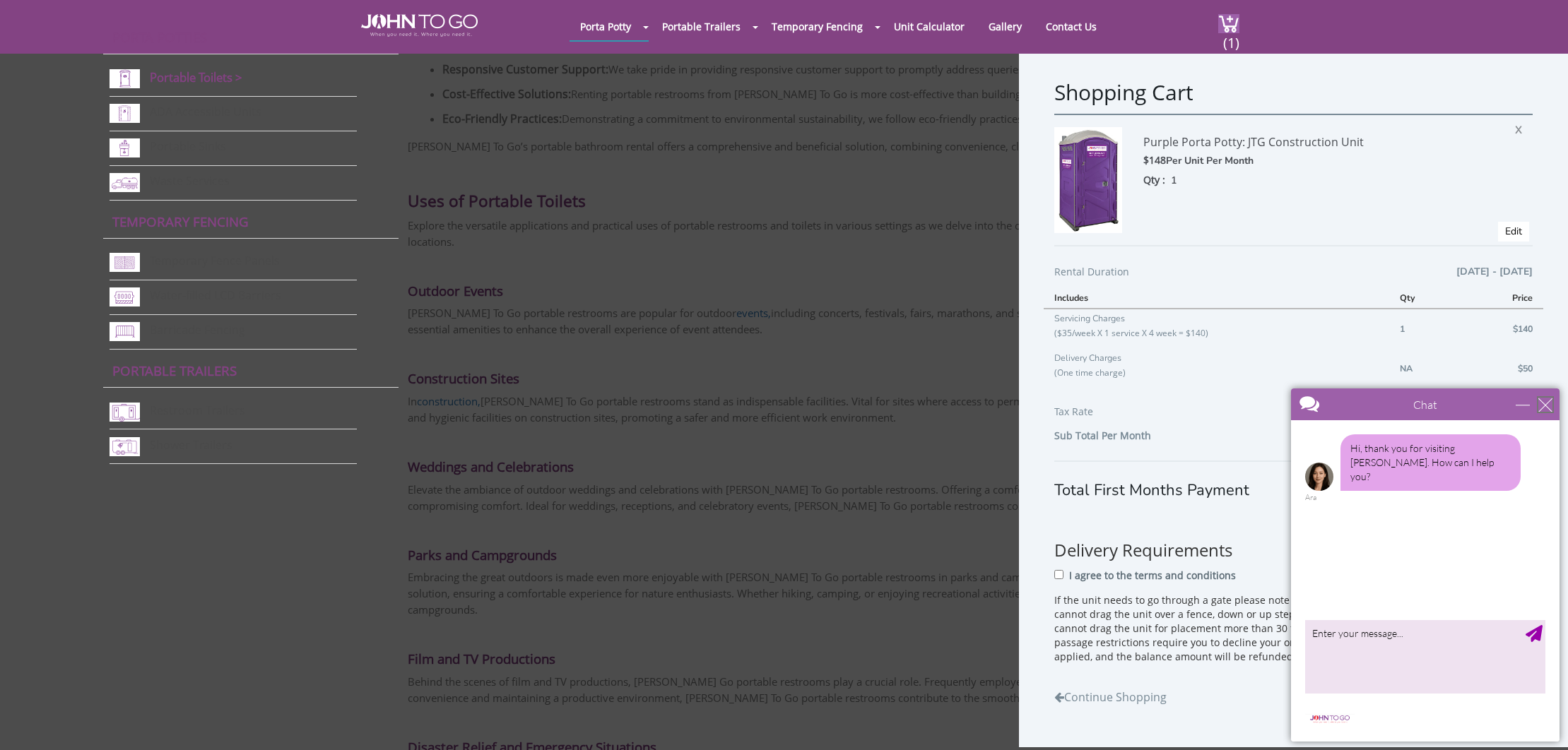
click at [1543, 402] on div "close" at bounding box center [1546, 405] width 14 height 14
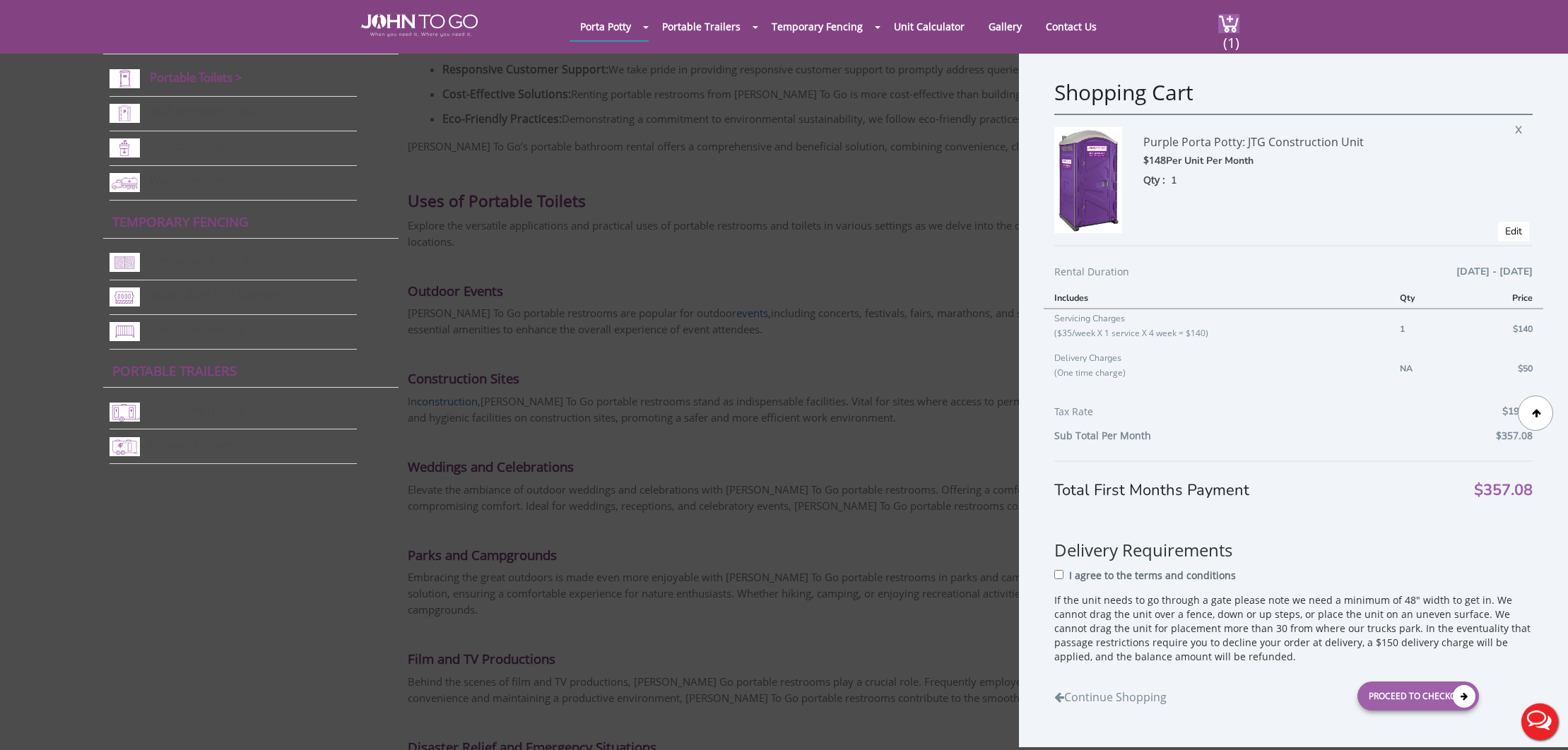
scroll to position [0, 0]
